Goal: Task Accomplishment & Management: Complete application form

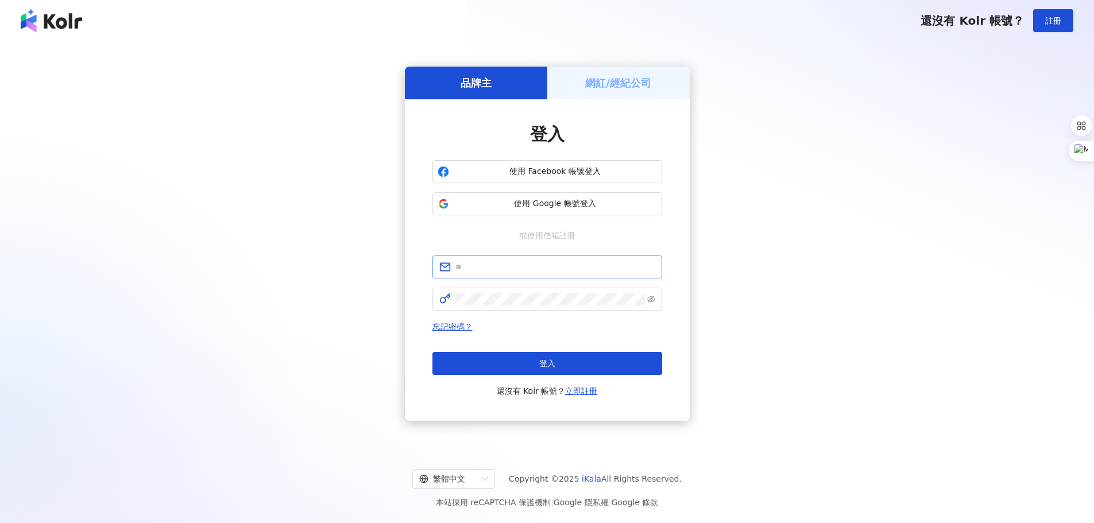
type input "**********"
click button "登入" at bounding box center [548, 363] width 230 height 23
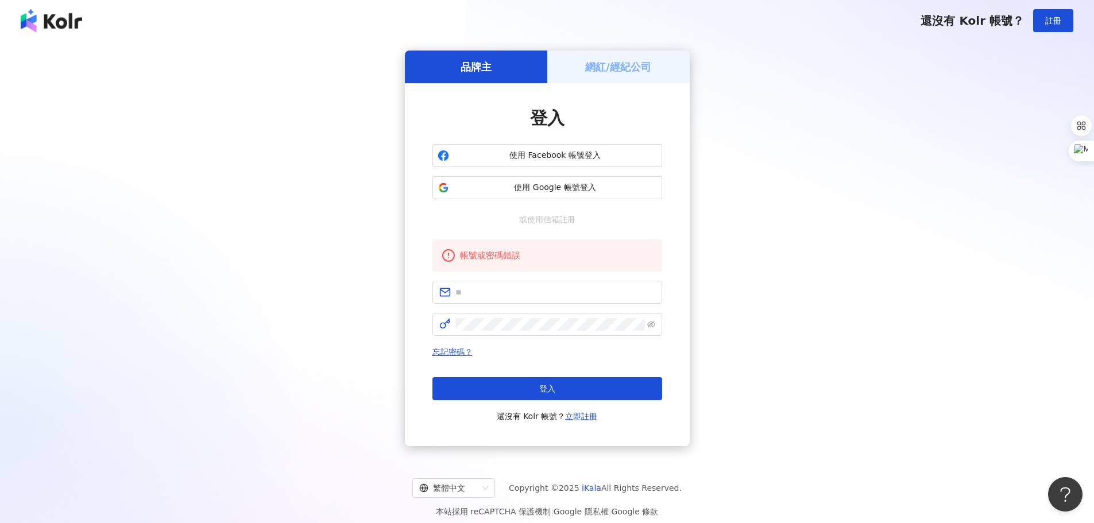
click at [1010, 240] on div "品牌主 網紅/經紀公司 登入 使用 Facebook 帳號登入 使用 Google 帳號登入 或使用信箱註冊 帳號或密碼錯誤 忘記密碼？ 登入 還沒有 Kol…" at bounding box center [547, 249] width 1067 height 396
click at [573, 66] on div "網紅/經紀公司" at bounding box center [618, 67] width 142 height 33
click at [477, 301] on span at bounding box center [548, 292] width 230 height 23
click at [487, 290] on input "text" at bounding box center [556, 292] width 200 height 13
type input "**********"
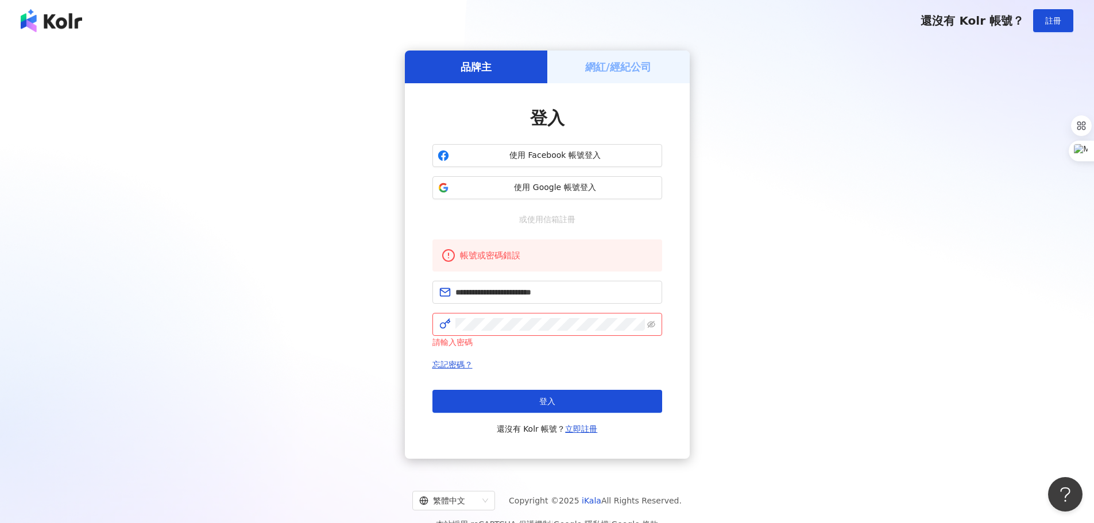
click at [55, 22] on img at bounding box center [51, 20] width 61 height 23
click at [37, 21] on img at bounding box center [51, 20] width 61 height 23
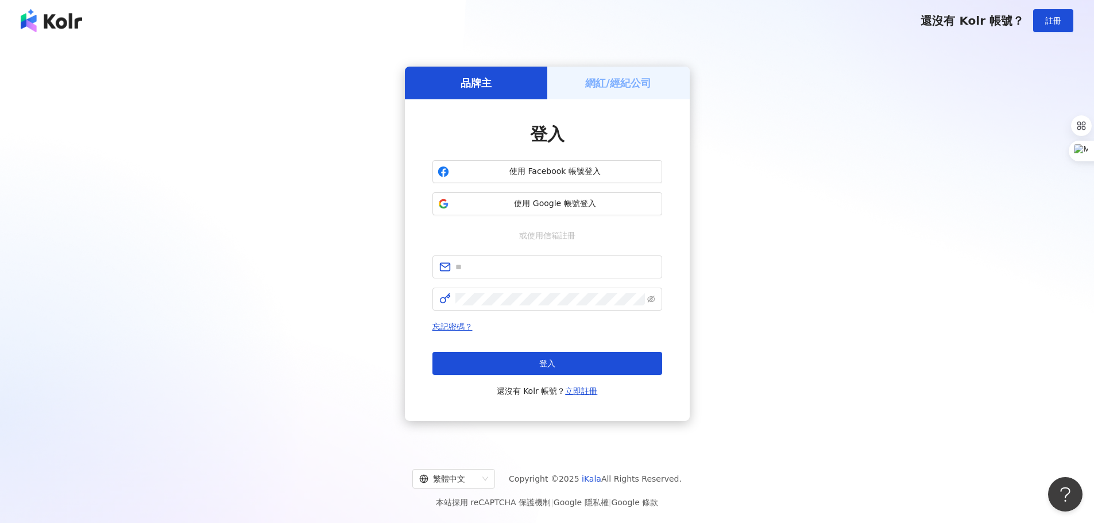
click at [566, 86] on div "網紅/經紀公司" at bounding box center [618, 83] width 142 height 33
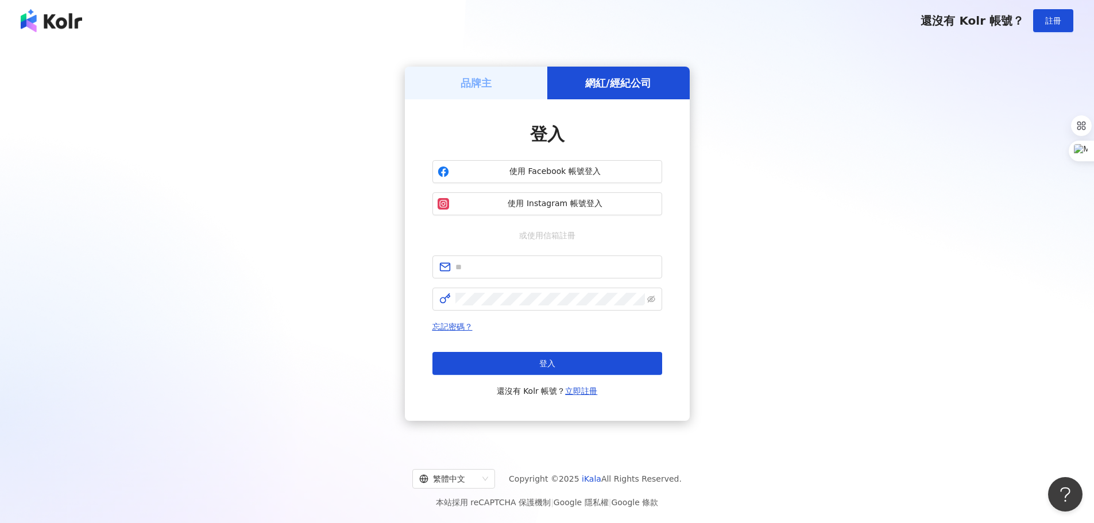
click at [506, 85] on div "品牌主" at bounding box center [476, 83] width 142 height 33
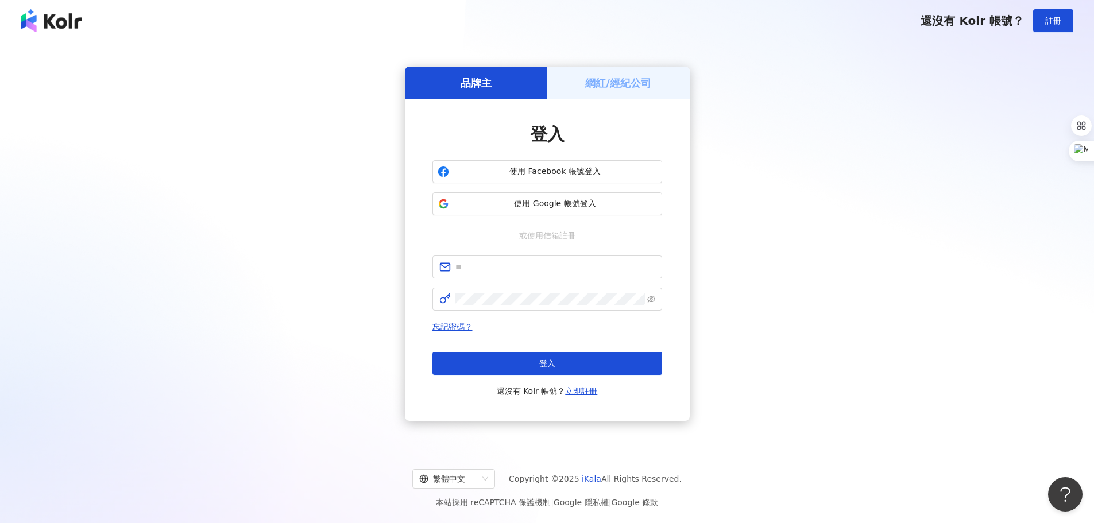
click at [785, 250] on div "品牌主 網紅/經紀公司 登入 使用 Facebook 帳號登入 使用 Google 帳號登入 或使用信箱註冊 忘記密碼？ 登入 還沒有 Kolr 帳號？ 立即…" at bounding box center [547, 244] width 1067 height 387
click at [531, 258] on span at bounding box center [548, 267] width 230 height 23
drag, startPoint x: 392, startPoint y: 1, endPoint x: 375, endPoint y: 7, distance: 18.6
click at [366, 24] on div "還沒有 Kolr 帳號？ 註冊" at bounding box center [547, 20] width 1094 height 41
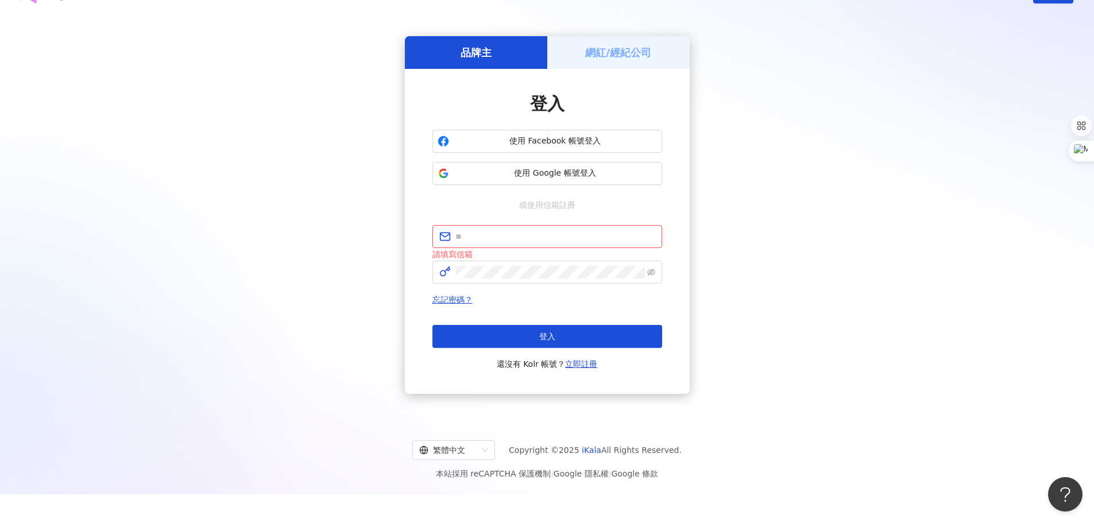
scroll to position [53, 0]
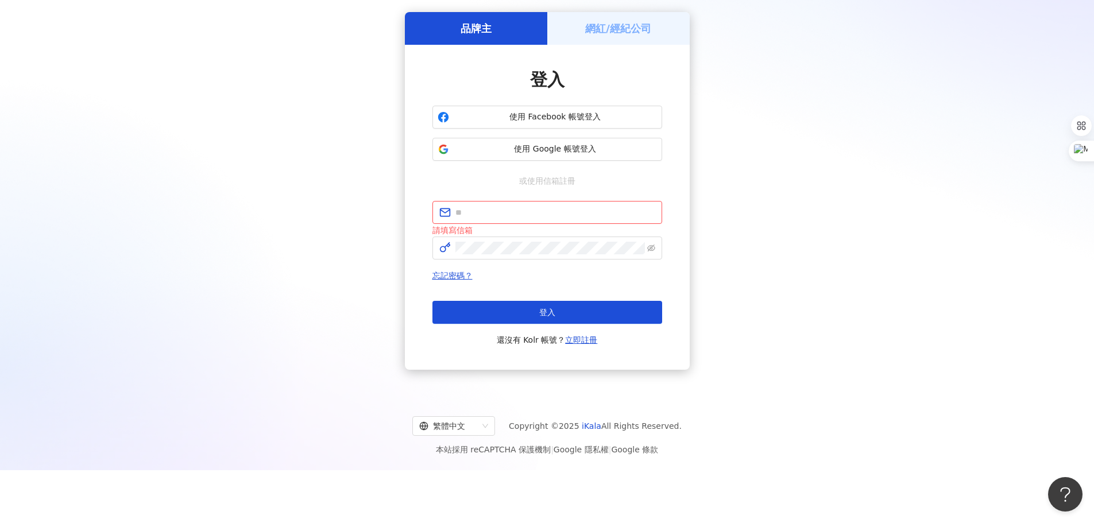
drag, startPoint x: 780, startPoint y: 177, endPoint x: 609, endPoint y: 97, distance: 188.1
click at [780, 177] on div "品牌主 網紅/經紀公司 登入 使用 Facebook 帳號登入 使用 Google 帳號登入 或使用信箱註冊 請填寫信箱 忘記密碼？ 登入 還沒有 Kolr …" at bounding box center [547, 191] width 1067 height 387
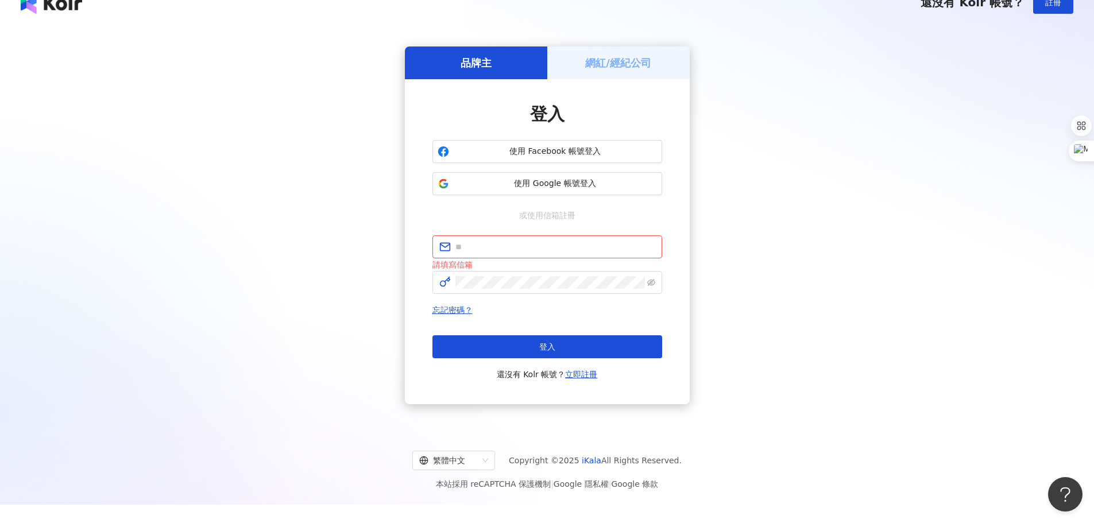
scroll to position [0, 0]
